Goal: Task Accomplishment & Management: Manage account settings

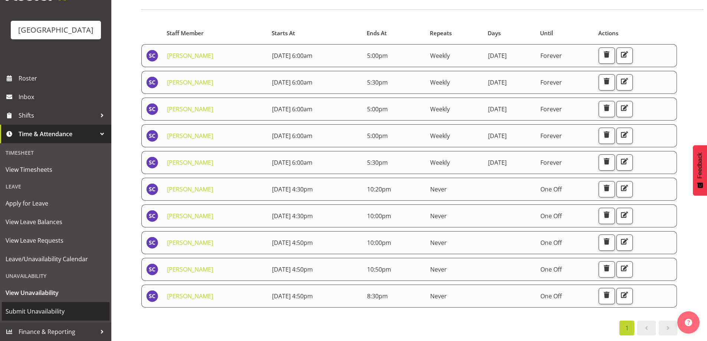
scroll to position [44, 0]
click at [33, 309] on span "Submit Unavailability" at bounding box center [56, 311] width 100 height 11
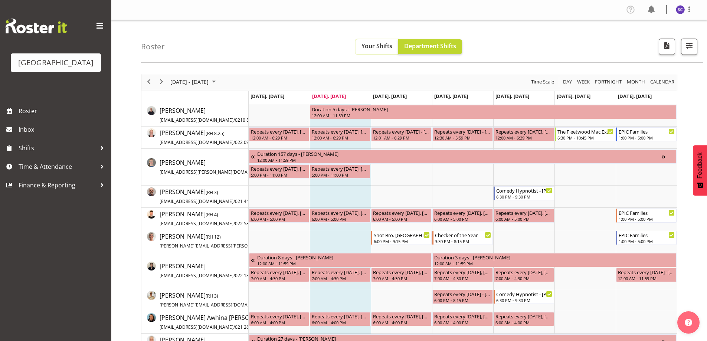
click at [365, 42] on button "Your Shifts" at bounding box center [376, 46] width 43 height 15
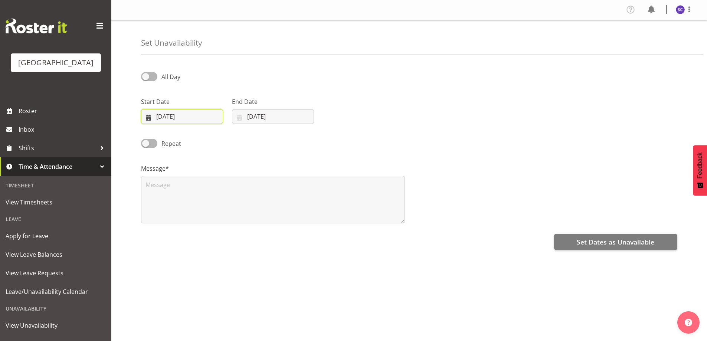
click at [164, 112] on input "[DATE]" at bounding box center [182, 116] width 82 height 15
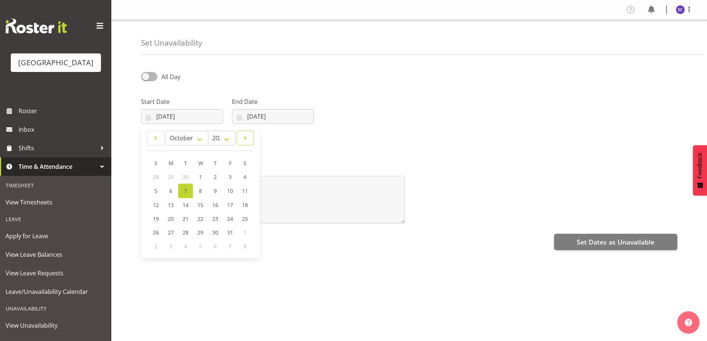
click at [240, 135] on link at bounding box center [245, 138] width 17 height 15
select select "11"
click at [217, 175] on span "4" at bounding box center [215, 176] width 3 height 7
type input "04/12/2025"
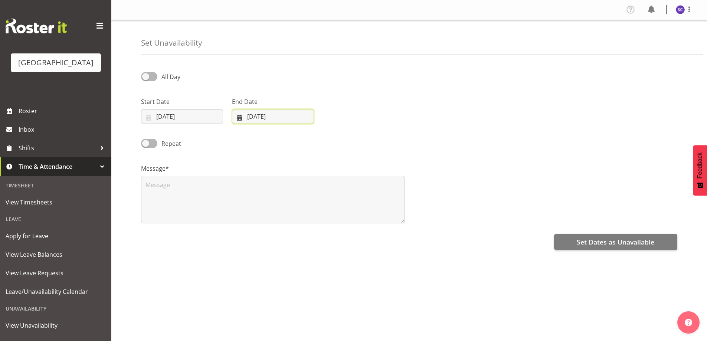
click at [251, 112] on input "[DATE]" at bounding box center [273, 116] width 82 height 15
click at [336, 138] on span at bounding box center [335, 138] width 9 height 9
select select "11"
click at [308, 174] on link "4" at bounding box center [306, 177] width 15 height 14
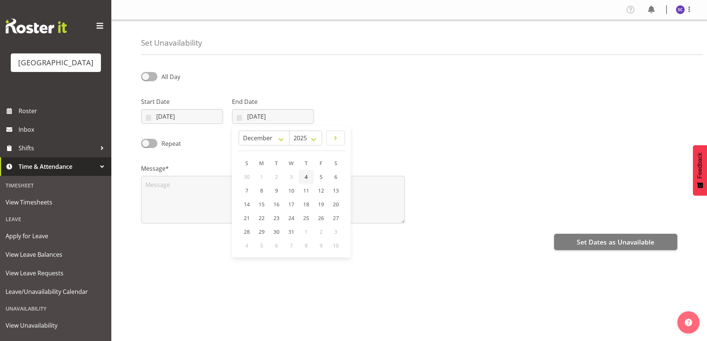
type input "04/12/2025"
click at [151, 77] on span at bounding box center [149, 76] width 16 height 9
click at [146, 77] on input "All Day" at bounding box center [143, 76] width 5 height 5
checkbox input "true"
select select "8"
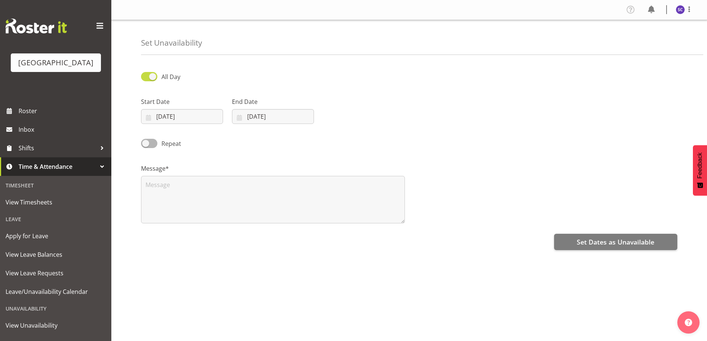
select select "56"
click at [343, 115] on input "08:56" at bounding box center [364, 116] width 82 height 15
click at [373, 135] on select "00 01 02 03 04 05 06 07 08 09 10 11 12 13 14 15 16 17 18 19 20 21 22 23" at bounding box center [373, 135] width 17 height 15
select select "16"
click at [365, 128] on select "00 01 02 03 04 05 06 07 08 09 10 11 12 13 14 15 16 17 18 19 20 21 22 23" at bounding box center [373, 135] width 17 height 15
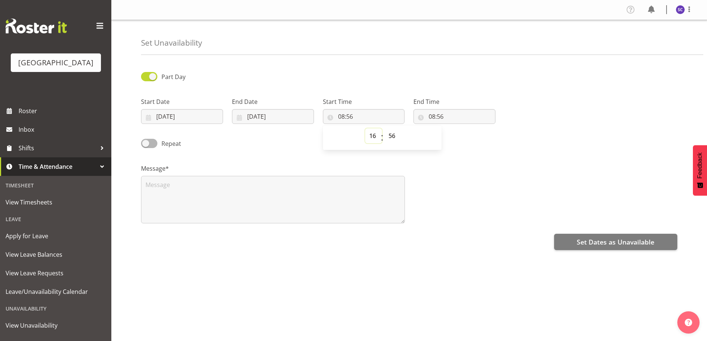
type input "16:56"
click at [394, 135] on select "00 01 02 03 04 05 06 07 08 09 10 11 12 13 14 15 16 17 18 19 20 21 22 23 24 25 2…" at bounding box center [392, 135] width 17 height 15
select select "50"
click at [384, 128] on select "00 01 02 03 04 05 06 07 08 09 10 11 12 13 14 15 16 17 18 19 20 21 22 23 24 25 2…" at bounding box center [392, 135] width 17 height 15
type input "16:50"
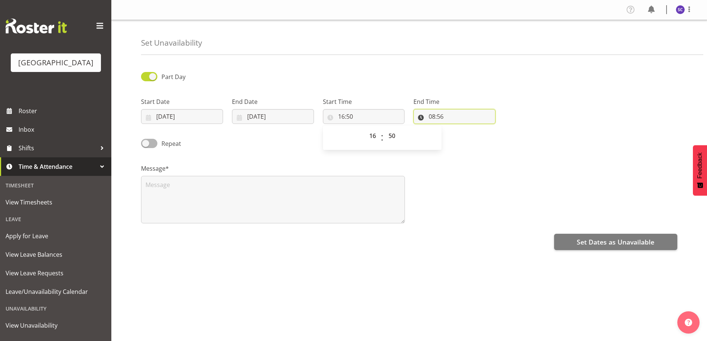
click at [432, 114] on input "08:56" at bounding box center [454, 116] width 82 height 15
click at [433, 114] on input "08:56" at bounding box center [454, 116] width 82 height 15
click at [459, 131] on select "00 01 02 03 04 05 06 07 08 09 10 11 12 13 14 15 16 17 18 19 20 21 22 23" at bounding box center [464, 135] width 17 height 15
select select "22"
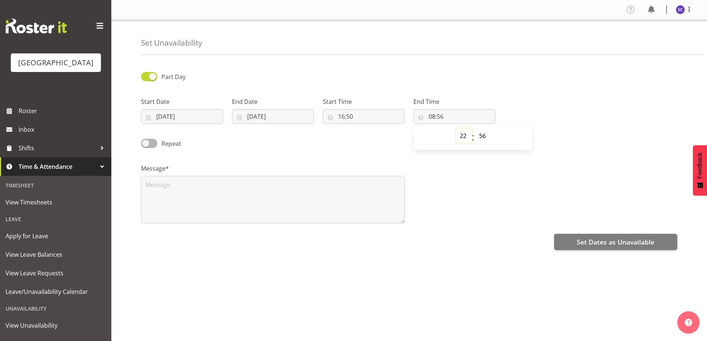
click at [456, 128] on select "00 01 02 03 04 05 06 07 08 09 10 11 12 13 14 15 16 17 18 19 20 21 22 23" at bounding box center [464, 135] width 17 height 15
type input "22:56"
click at [481, 135] on select "00 01 02 03 04 05 06 07 08 09 10 11 12 13 14 15 16 17 18 19 20 21 22 23 24 25 2…" at bounding box center [483, 135] width 17 height 15
select select "0"
click at [475, 128] on select "00 01 02 03 04 05 06 07 08 09 10 11 12 13 14 15 16 17 18 19 20 21 22 23 24 25 2…" at bounding box center [483, 135] width 17 height 15
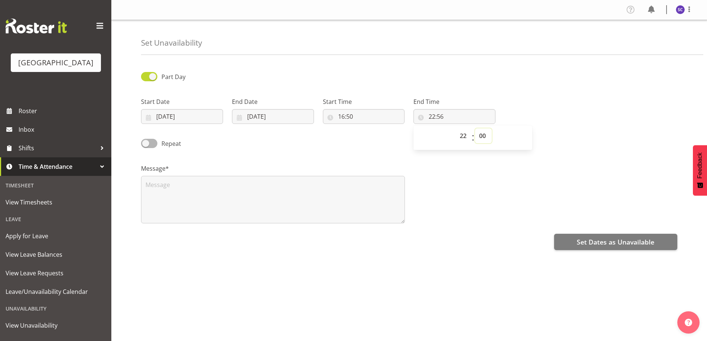
type input "22:00"
click at [243, 184] on textarea at bounding box center [273, 199] width 264 height 47
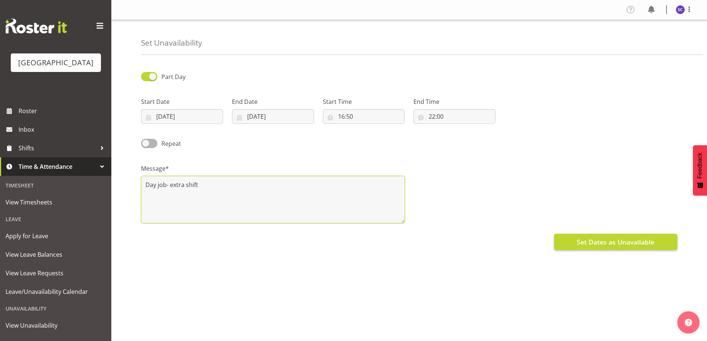
type textarea "Day job- extra shift"
click at [628, 243] on span "Set Dates as Unavailable" at bounding box center [615, 242] width 78 height 10
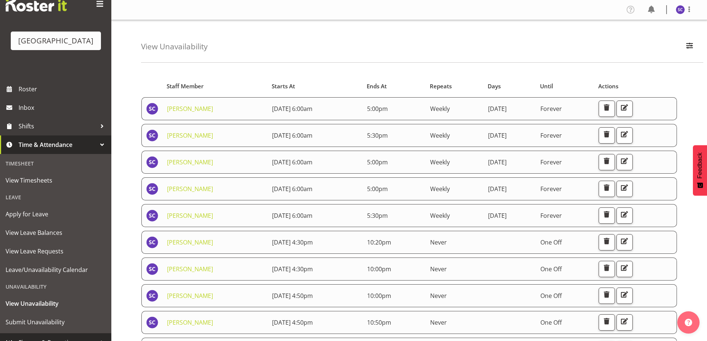
scroll to position [44, 0]
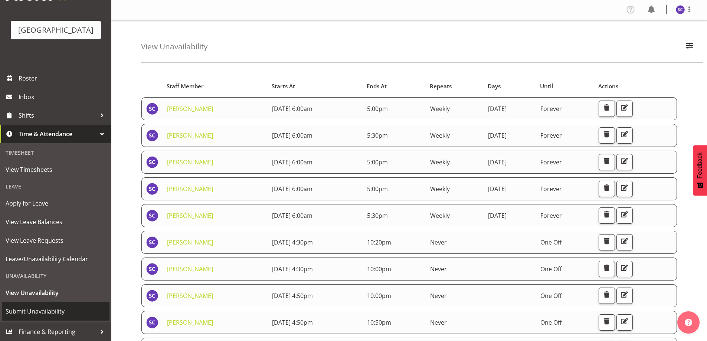
click at [39, 308] on span "Submit Unavailability" at bounding box center [56, 311] width 100 height 11
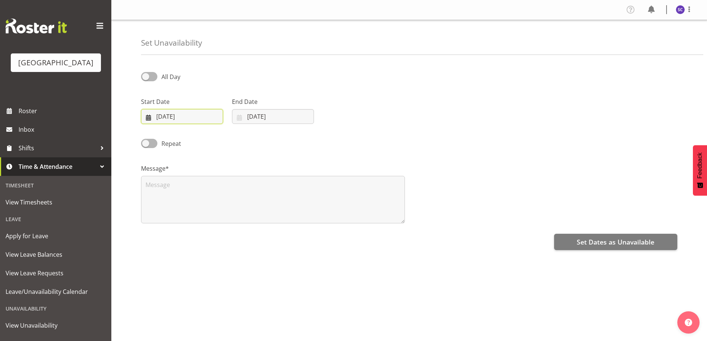
click at [160, 113] on input "[DATE]" at bounding box center [182, 116] width 82 height 15
click at [153, 78] on span at bounding box center [149, 76] width 16 height 9
click at [146, 78] on input "All Day" at bounding box center [143, 76] width 5 height 5
click at [161, 112] on input "[DATE]" at bounding box center [182, 116] width 82 height 15
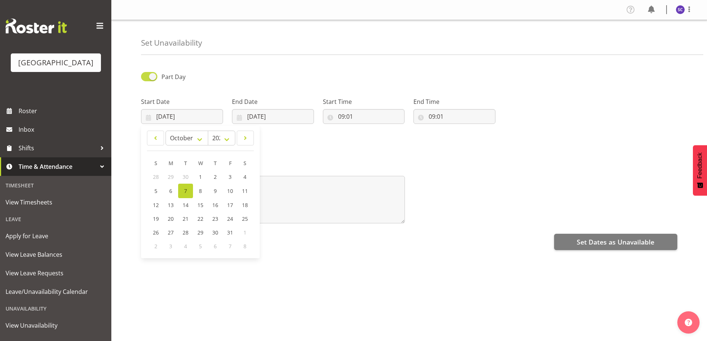
click at [148, 73] on span at bounding box center [149, 76] width 16 height 9
click at [146, 74] on input "Part Day" at bounding box center [143, 76] width 5 height 5
checkbox input "false"
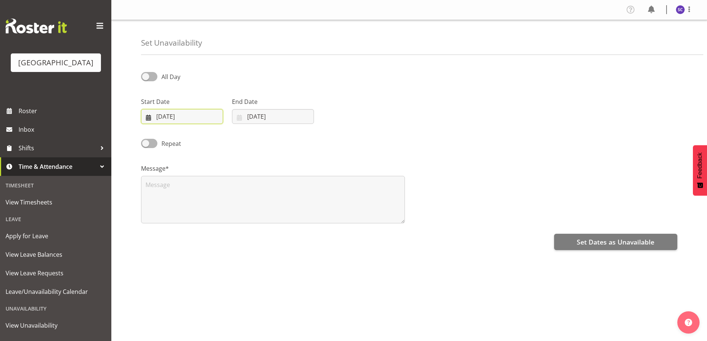
click at [171, 117] on input "[DATE]" at bounding box center [182, 116] width 82 height 15
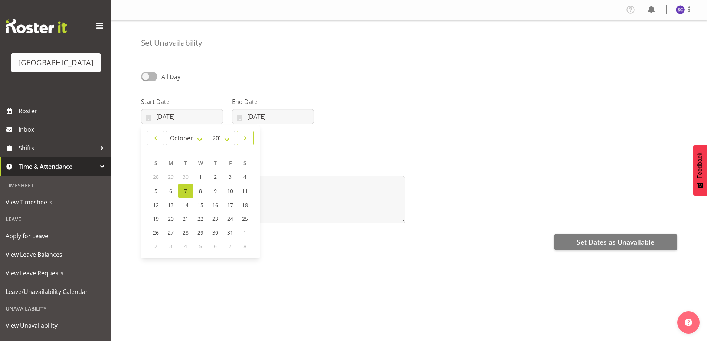
click at [243, 138] on span at bounding box center [244, 138] width 7 height 9
select select "11"
click at [159, 203] on link "14" at bounding box center [155, 204] width 15 height 14
type input "[DATE]"
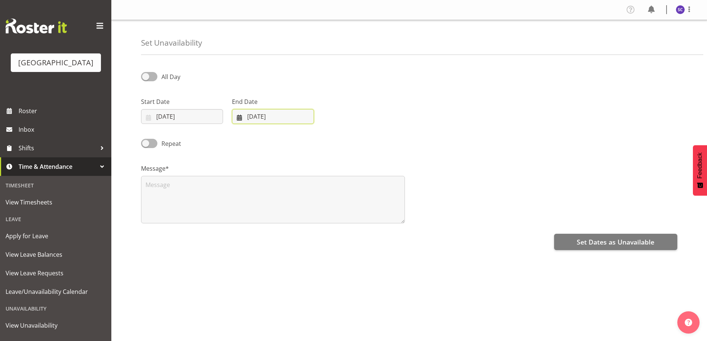
click at [255, 115] on input "[DATE]" at bounding box center [273, 116] width 82 height 15
click at [340, 132] on link at bounding box center [335, 138] width 19 height 15
select select "11"
click at [244, 201] on span "14" at bounding box center [247, 204] width 6 height 7
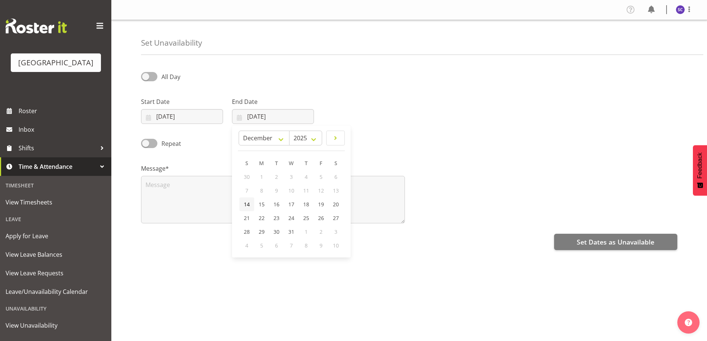
type input "[DATE]"
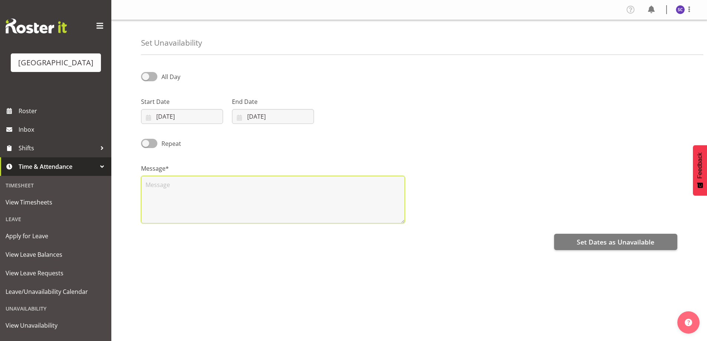
click at [161, 183] on textarea at bounding box center [273, 199] width 264 height 47
type textarea "Day job- work shift"
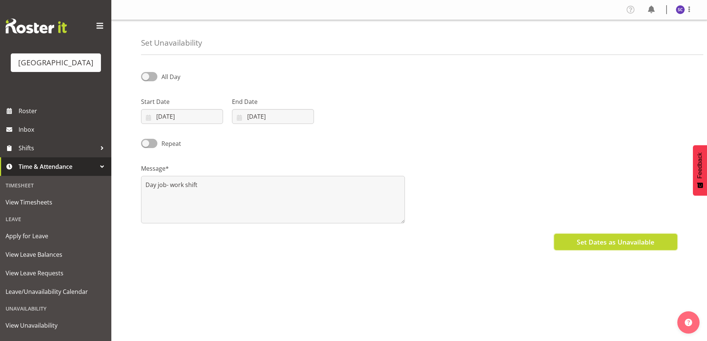
click at [593, 237] on span "Set Dates as Unavailable" at bounding box center [615, 242] width 78 height 10
